Goal: Transaction & Acquisition: Purchase product/service

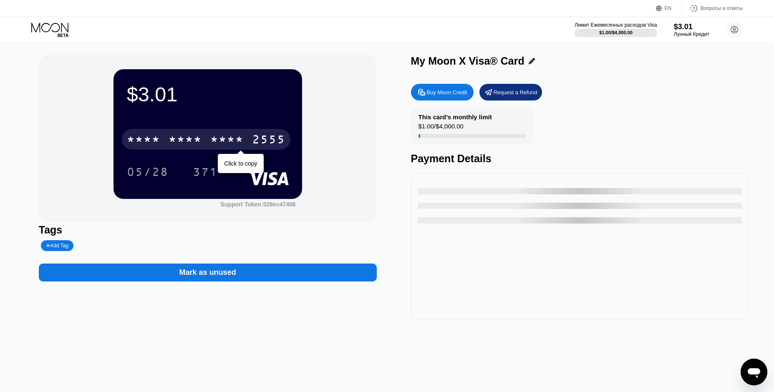
click at [262, 139] on div "2555" at bounding box center [268, 140] width 33 height 13
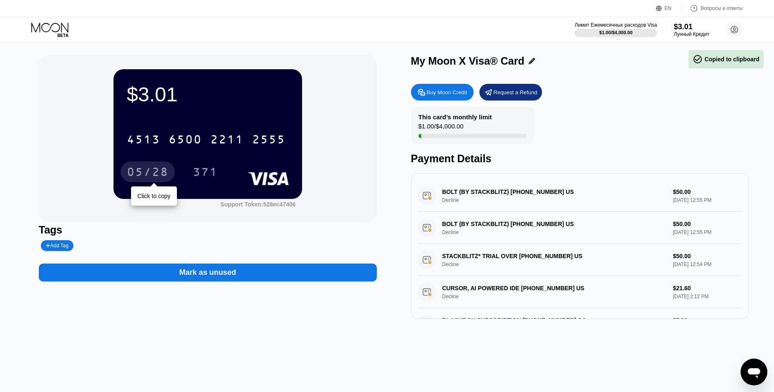
drag, startPoint x: 163, startPoint y: 170, endPoint x: 254, endPoint y: 171, distance: 90.6
click at [163, 170] on div "05/28" at bounding box center [148, 173] width 42 height 13
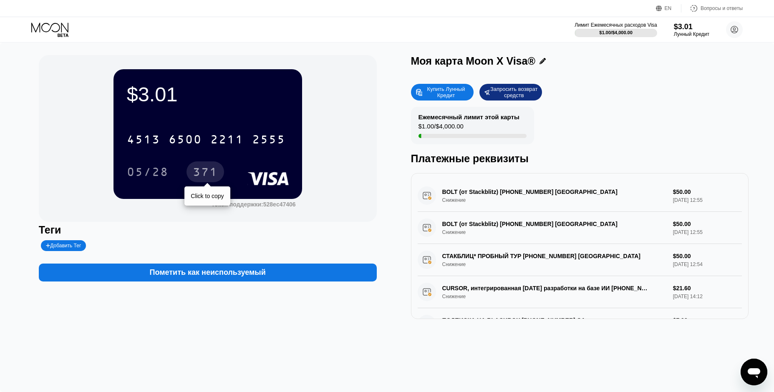
drag, startPoint x: 199, startPoint y: 171, endPoint x: 365, endPoint y: 195, distance: 167.0
click at [199, 171] on div "371" at bounding box center [205, 173] width 25 height 13
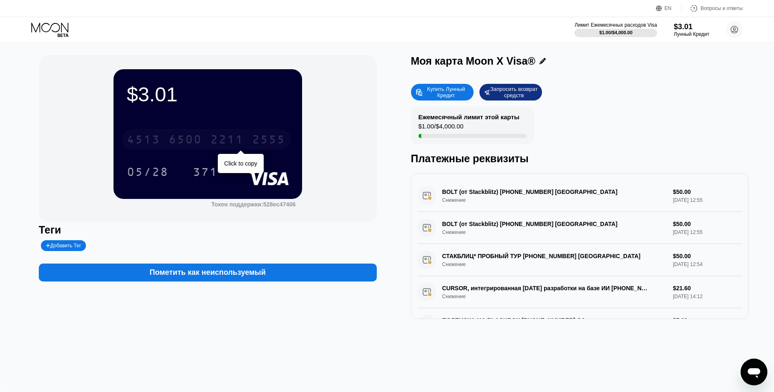
click at [275, 138] on div "2555" at bounding box center [268, 140] width 33 height 13
click at [220, 136] on div "* * * *" at bounding box center [226, 140] width 33 height 13
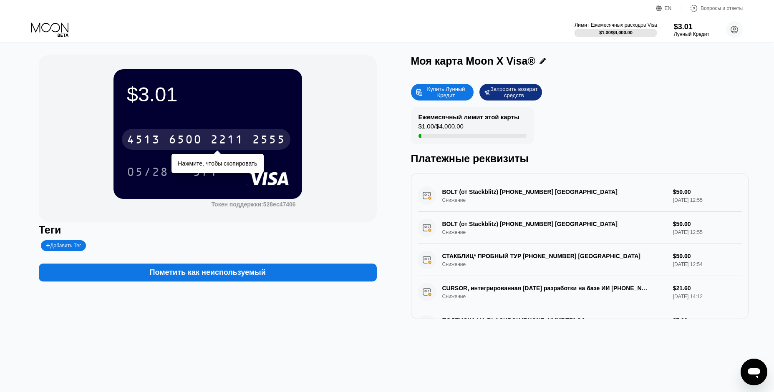
drag, startPoint x: 149, startPoint y: 139, endPoint x: 152, endPoint y: 145, distance: 6.2
click at [152, 145] on div "4513" at bounding box center [143, 140] width 33 height 13
